Goal: Task Accomplishment & Management: Manage account settings

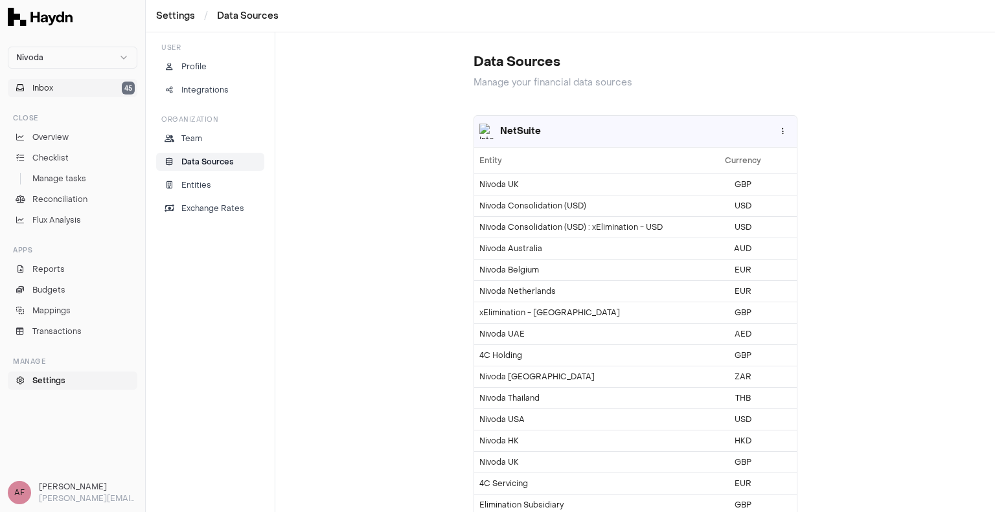
click at [73, 89] on button "Inbox 45" at bounding box center [73, 88] width 130 height 18
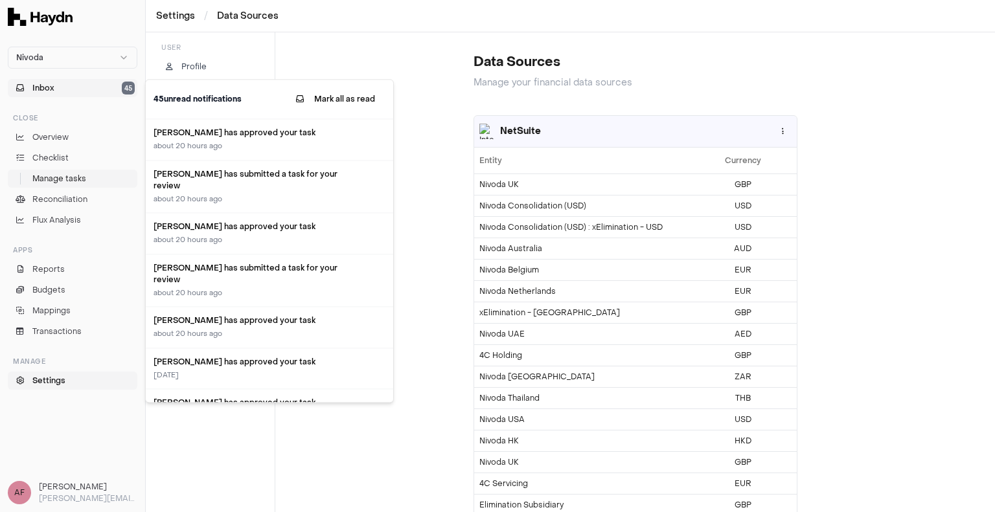
click at [62, 175] on span "Manage tasks" at bounding box center [59, 179] width 54 height 12
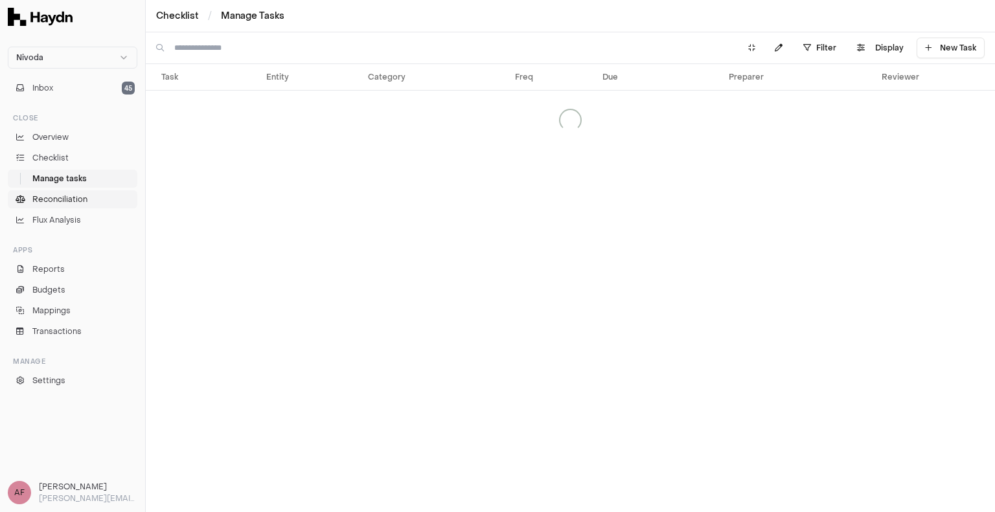
click at [63, 203] on span "Reconciliation" at bounding box center [59, 200] width 55 height 12
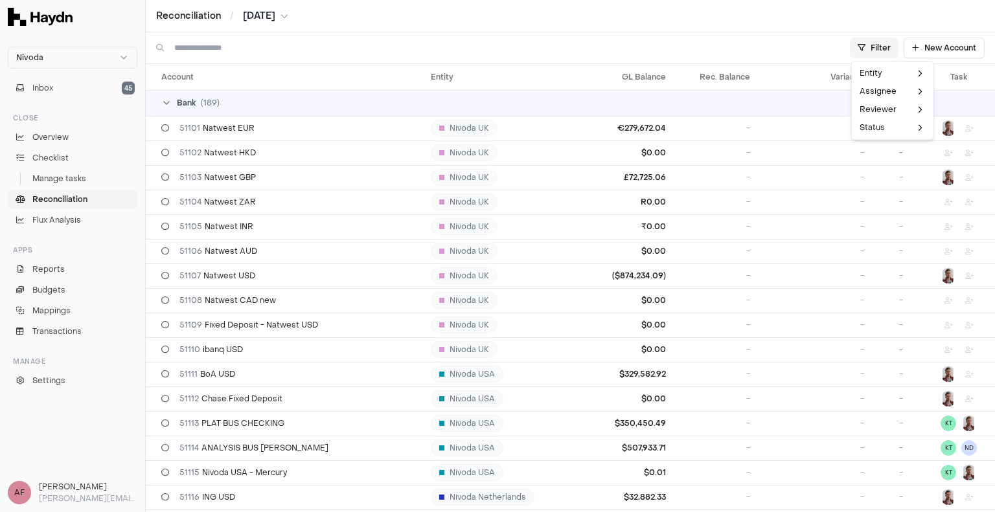
click at [890, 43] on html "Nivoda Inbox 45 Close Overview Checklist Manage tasks Reconciliation Flux Analy…" at bounding box center [497, 256] width 995 height 512
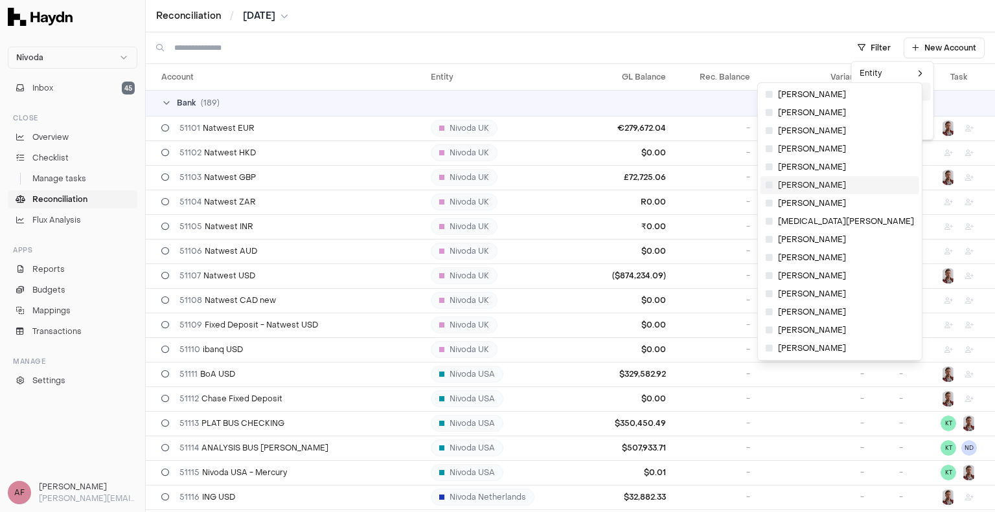
click at [794, 187] on span "[PERSON_NAME]" at bounding box center [806, 185] width 80 height 10
